Goal: Information Seeking & Learning: Learn about a topic

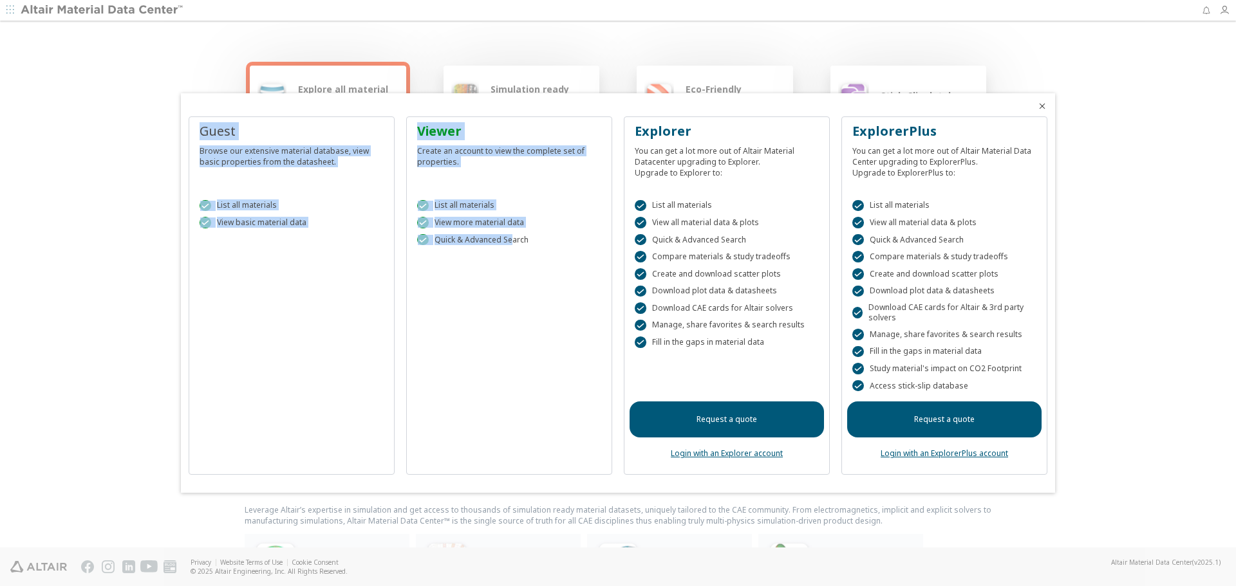
drag, startPoint x: 542, startPoint y: 106, endPoint x: 509, endPoint y: 320, distance: 216.2
click at [509, 320] on div "Guest Browse our extensive material database, view basic properties from the da…" at bounding box center [618, 293] width 874 height 400
click at [490, 104] on div at bounding box center [618, 100] width 874 height 15
drag, startPoint x: 505, startPoint y: 106, endPoint x: 440, endPoint y: 171, distance: 92.9
click at [440, 171] on div "Guest Browse our extensive material database, view basic properties from the da…" at bounding box center [618, 293] width 874 height 400
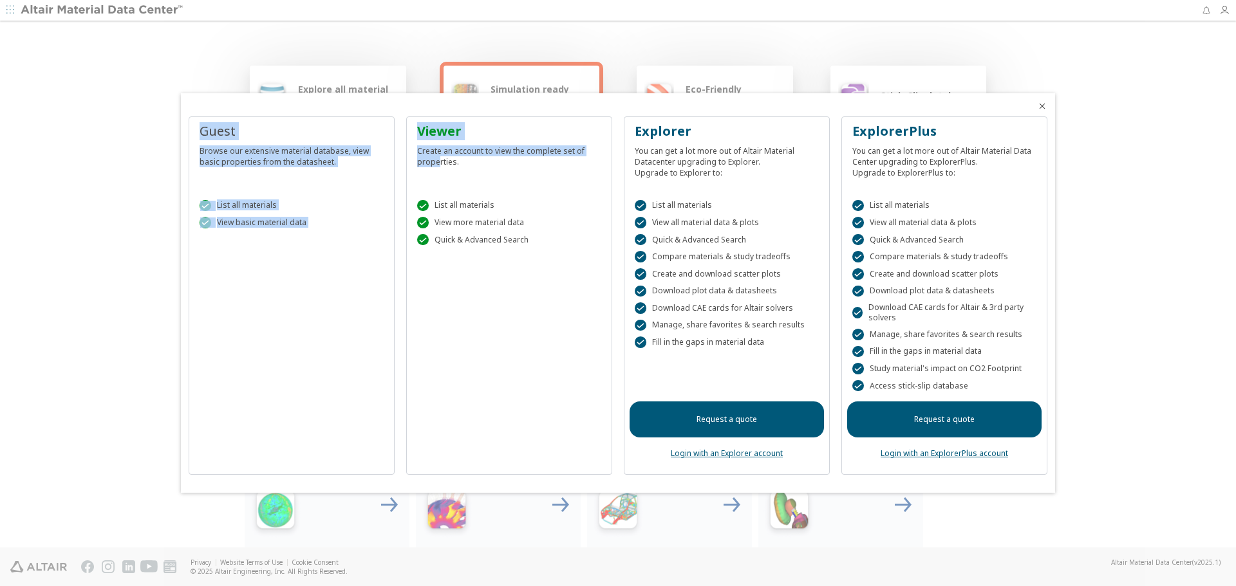
click at [481, 109] on div "Guest Browse our extensive material database, view basic properties from the da…" at bounding box center [618, 301] width 874 height 385
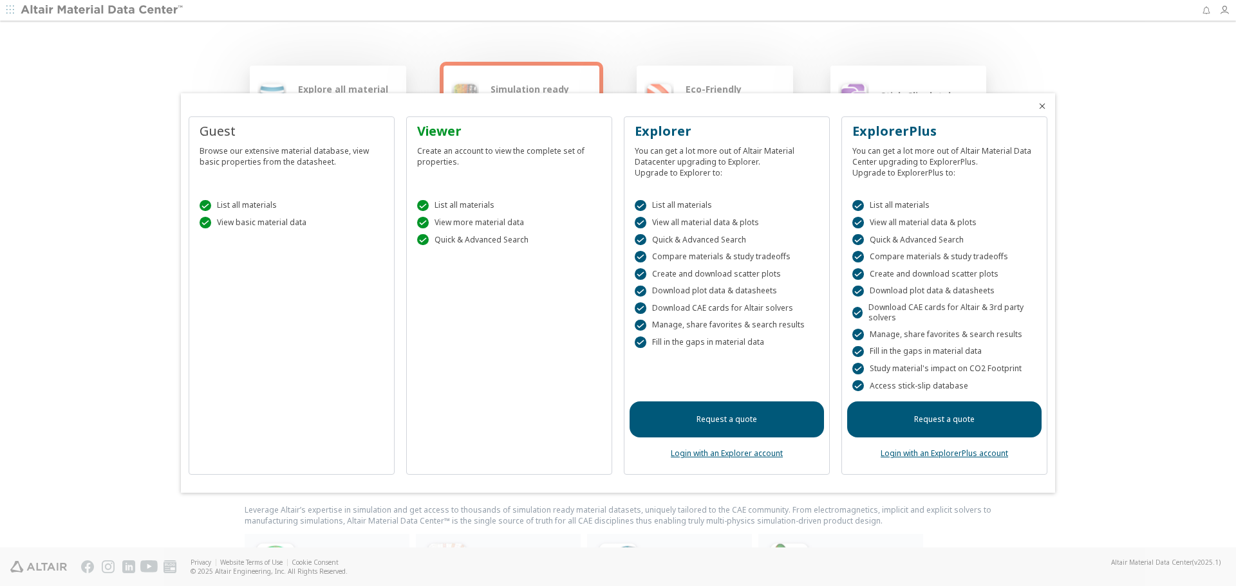
drag, startPoint x: 490, startPoint y: 106, endPoint x: 517, endPoint y: 104, distance: 26.5
click at [517, 104] on div at bounding box center [618, 100] width 874 height 15
click at [942, 456] on link "Login with an ExplorerPlus account" at bounding box center [944, 453] width 127 height 11
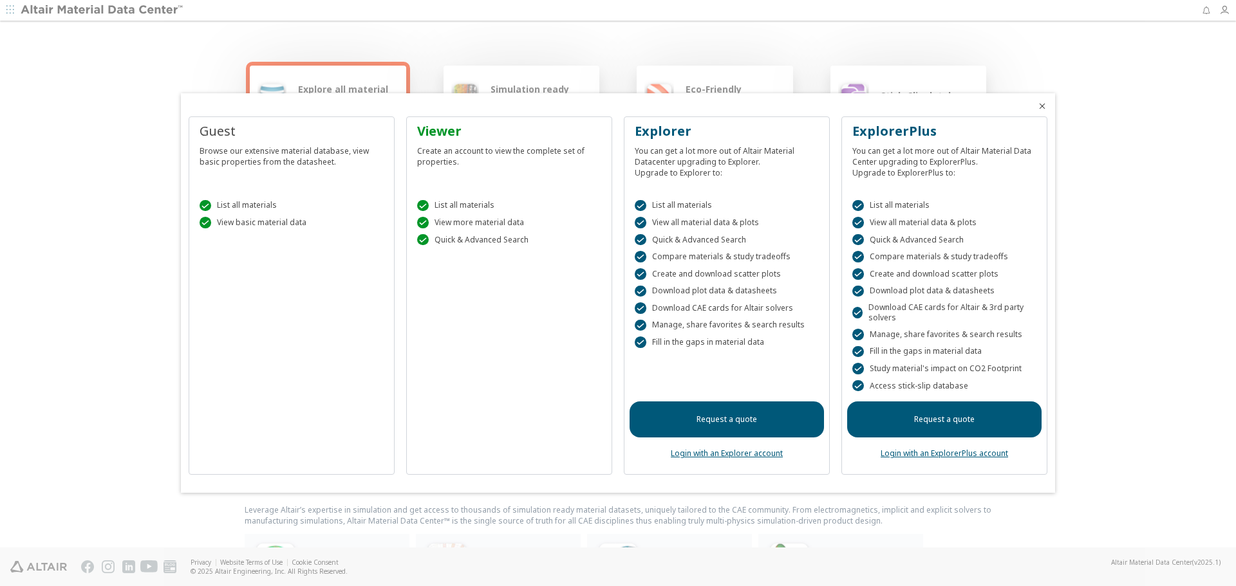
click at [944, 454] on link "Login with an ExplorerPlus account" at bounding box center [944, 453] width 127 height 11
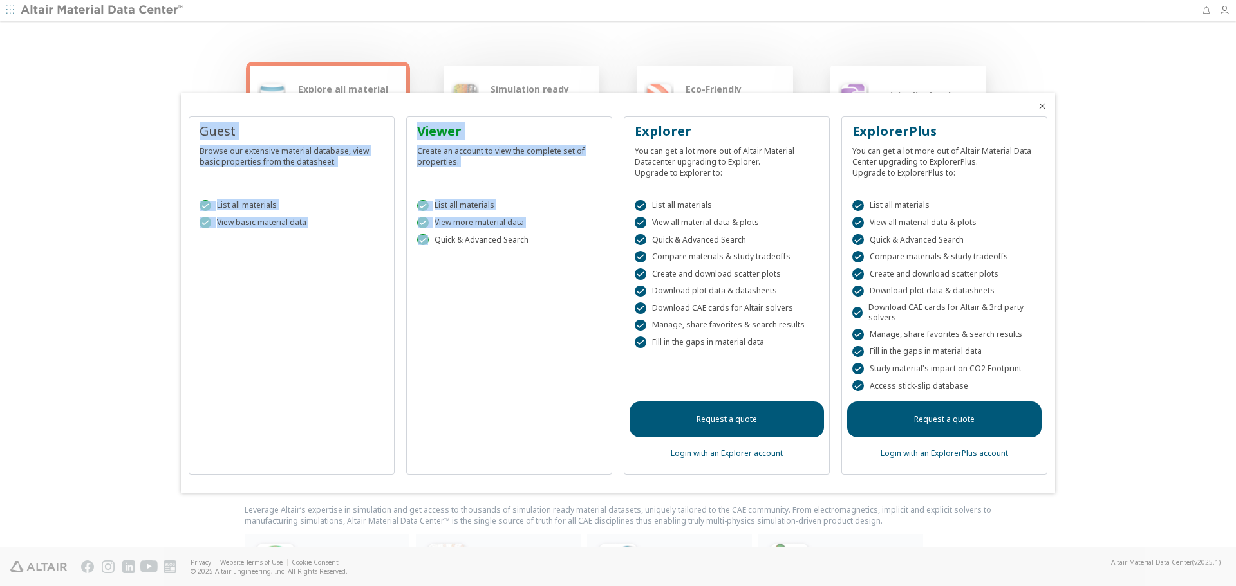
drag, startPoint x: 596, startPoint y: 106, endPoint x: 597, endPoint y: 231, distance: 124.9
click at [597, 231] on div "Guest Browse our extensive material database, view basic properties from the da…" at bounding box center [618, 293] width 874 height 400
click at [1040, 106] on icon "Close" at bounding box center [1042, 106] width 10 height 10
